Goal: Book appointment/travel/reservation

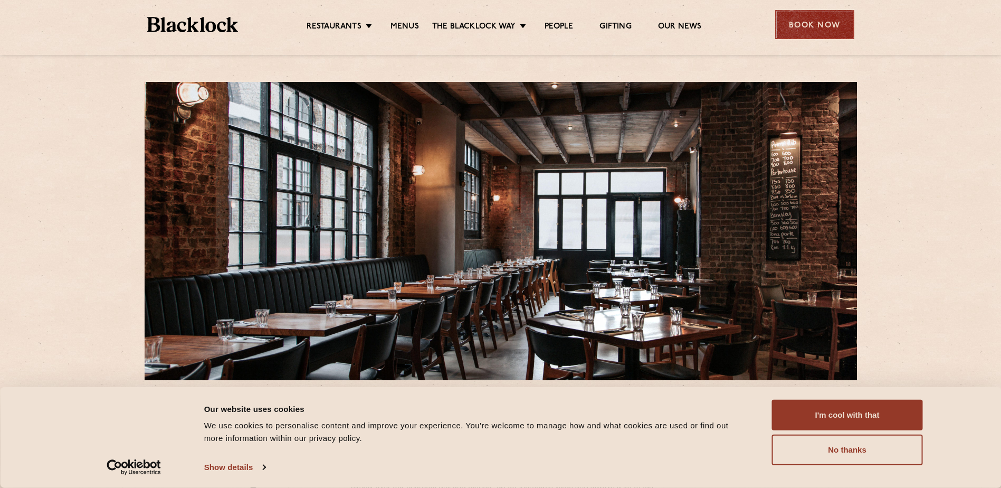
click at [789, 24] on div "Book Now" at bounding box center [814, 24] width 79 height 29
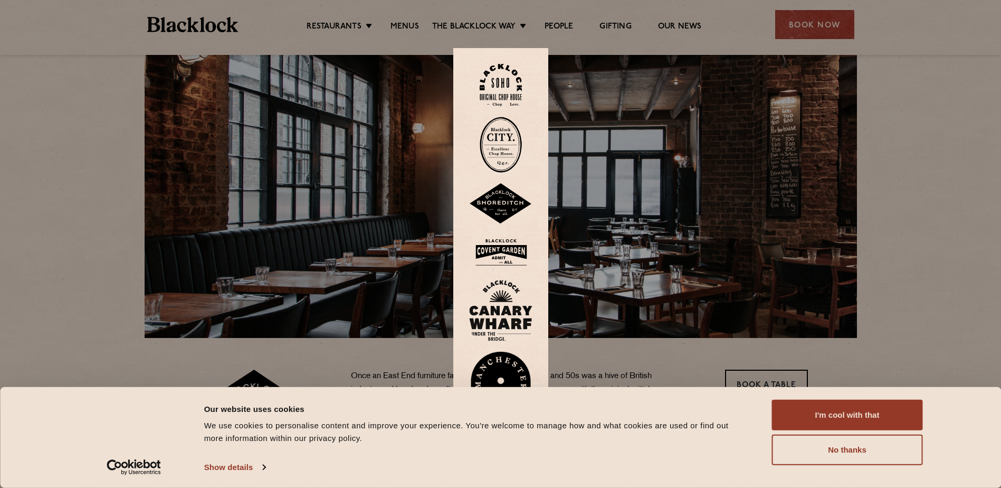
scroll to position [43, 0]
click at [509, 196] on img at bounding box center [500, 203] width 63 height 41
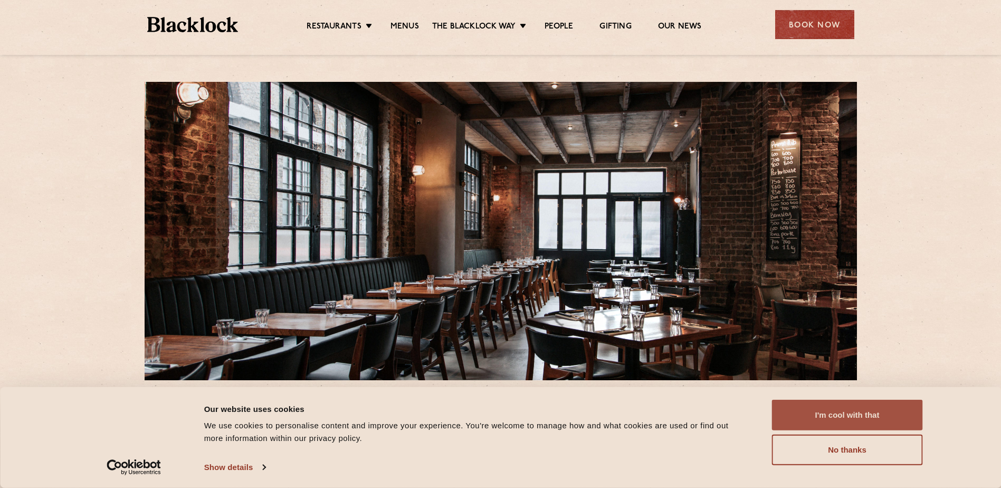
click at [844, 415] on button "I'm cool with that" at bounding box center [847, 414] width 151 height 31
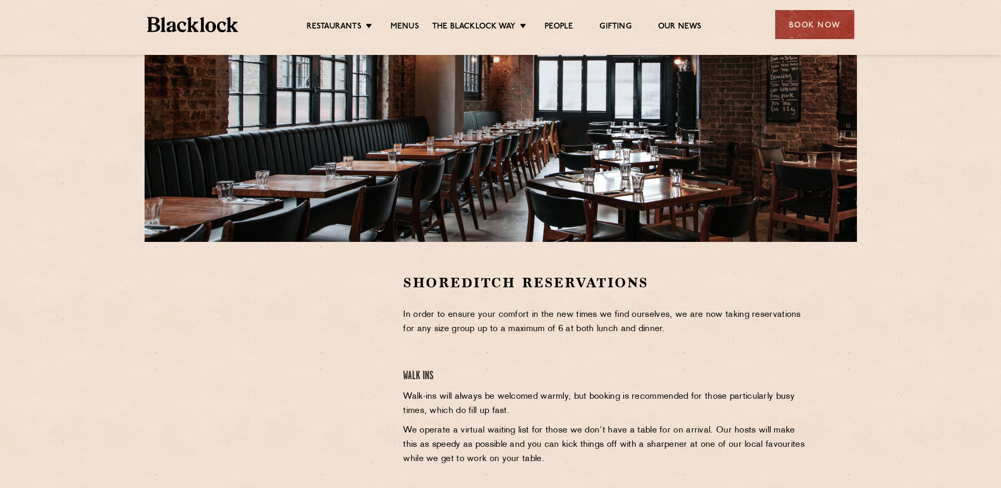
scroll to position [139, 0]
